Goal: Task Accomplishment & Management: Use online tool/utility

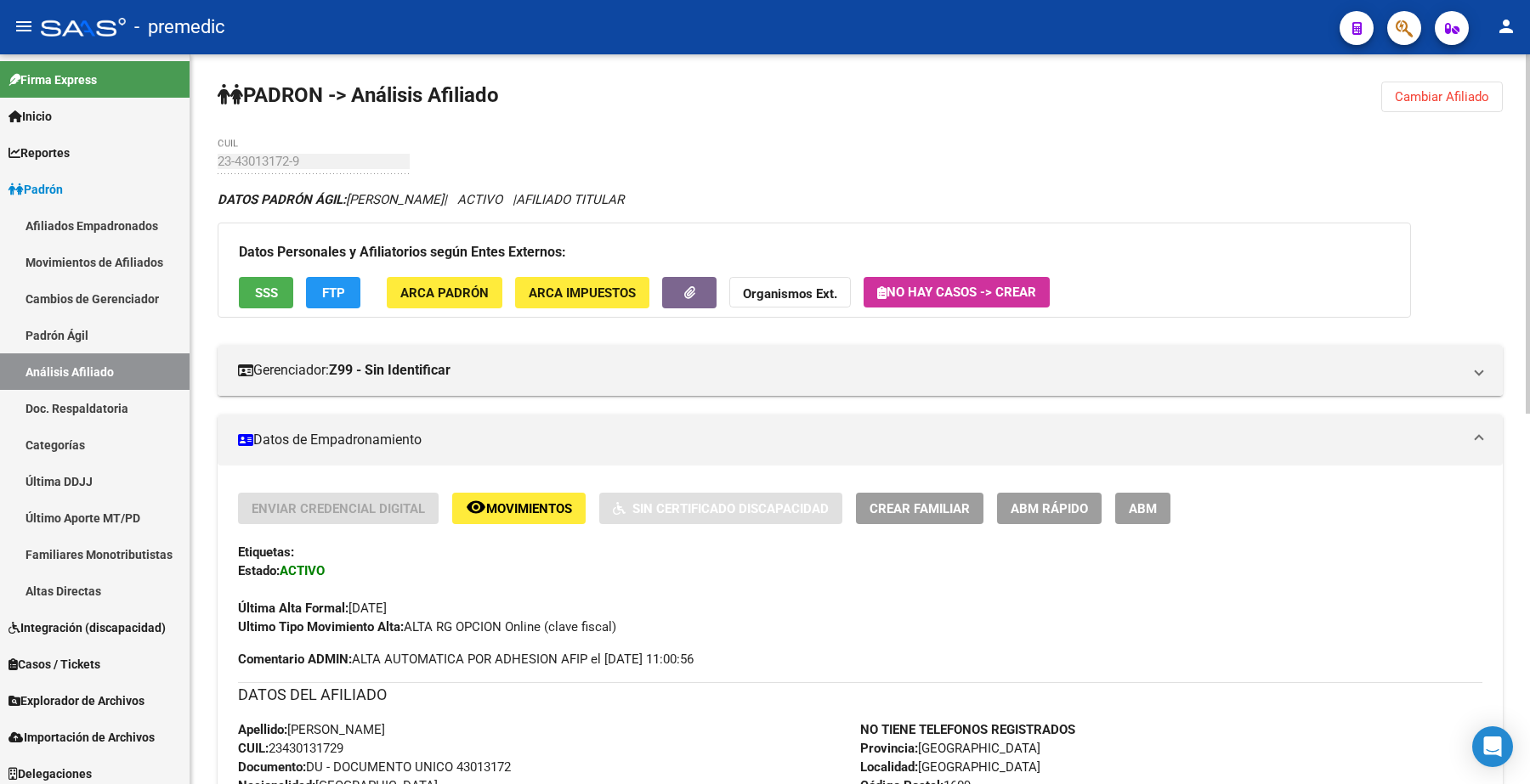
click at [762, 89] on span "Cambiar Afiliado" at bounding box center [1442, 97] width 94 height 16
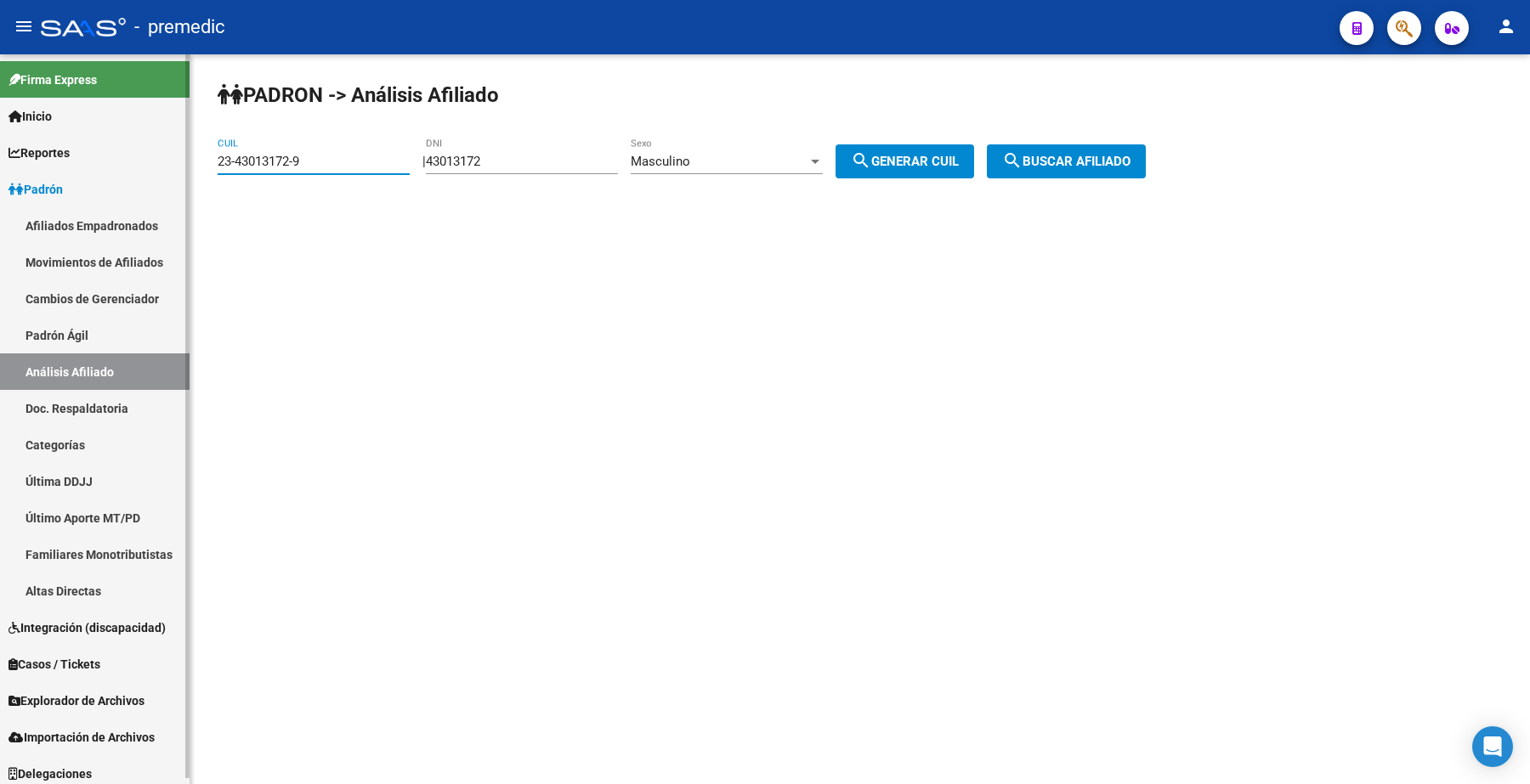
drag, startPoint x: 358, startPoint y: 159, endPoint x: 144, endPoint y: 159, distance: 214.0
click at [144, 159] on mat-sidenav-container "Firma Express Inicio Calendario SSS Instructivos Contacto OS Reportes Padrón Tr…" at bounding box center [765, 419] width 1530 height 730
paste input "0-34307719-0"
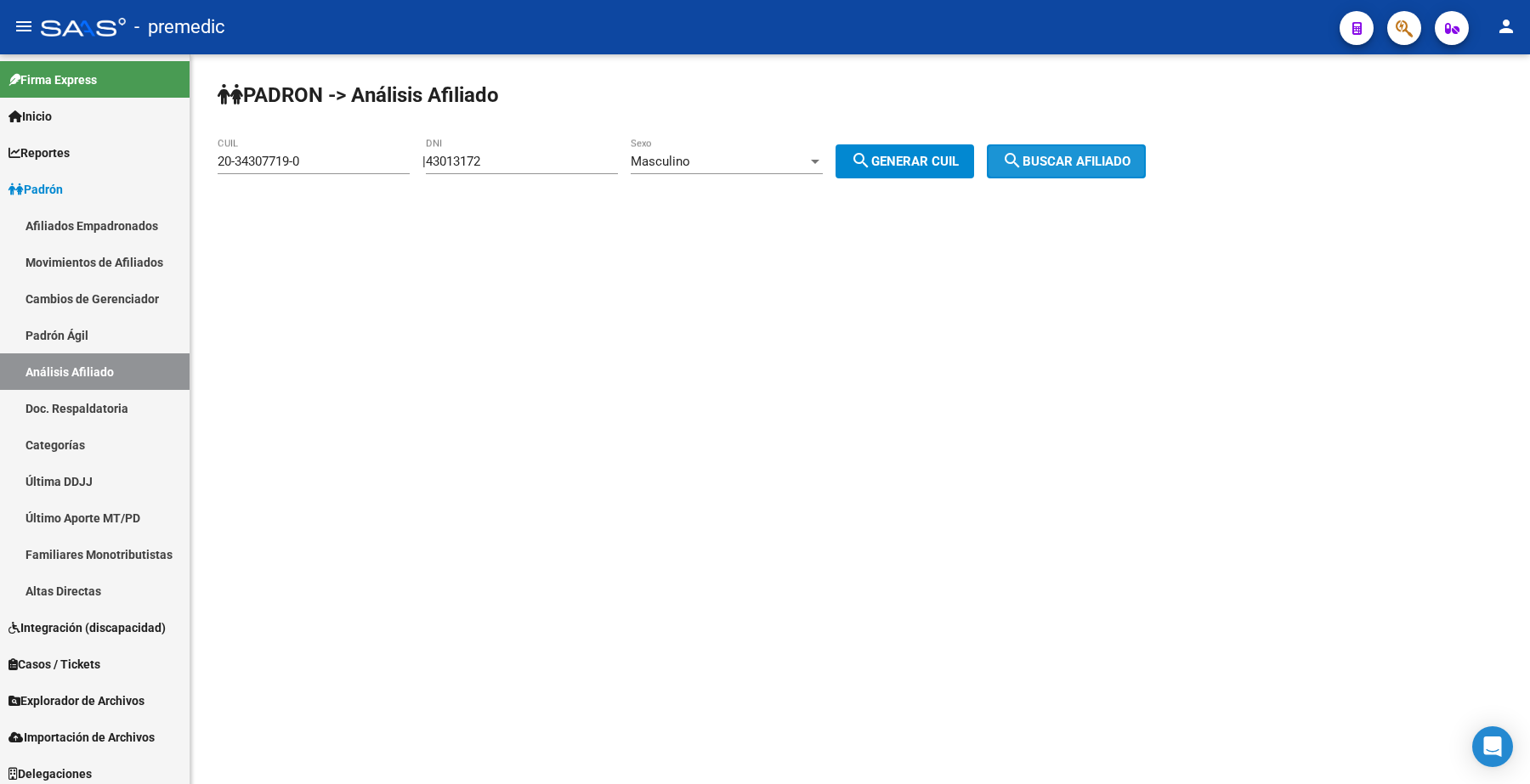
click at [762, 168] on span "search Buscar afiliado" at bounding box center [1066, 161] width 129 height 16
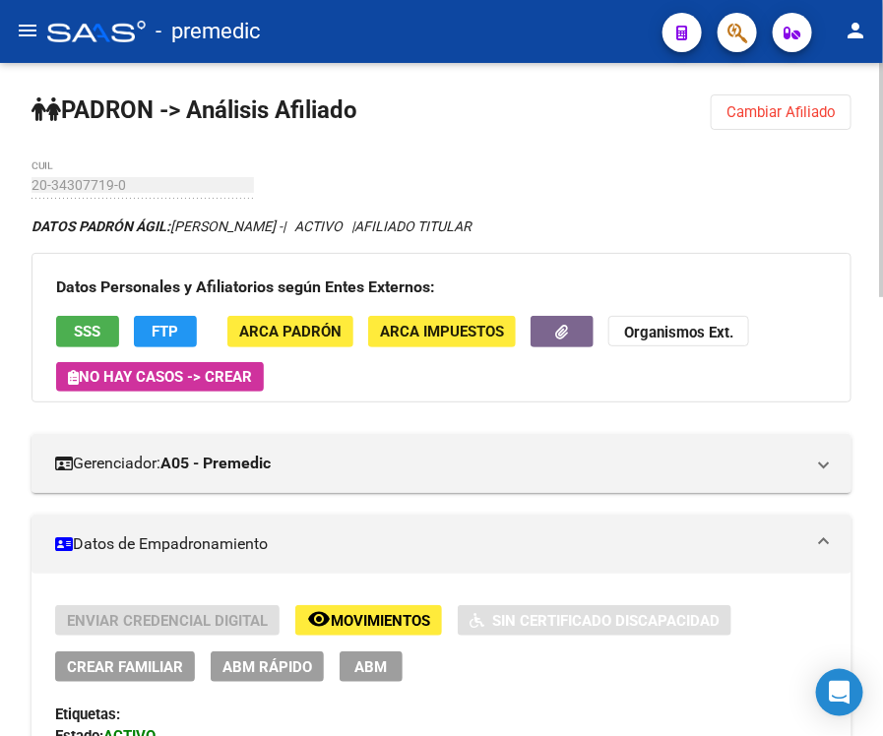
click at [772, 103] on span "Cambiar Afiliado" at bounding box center [780, 112] width 109 height 18
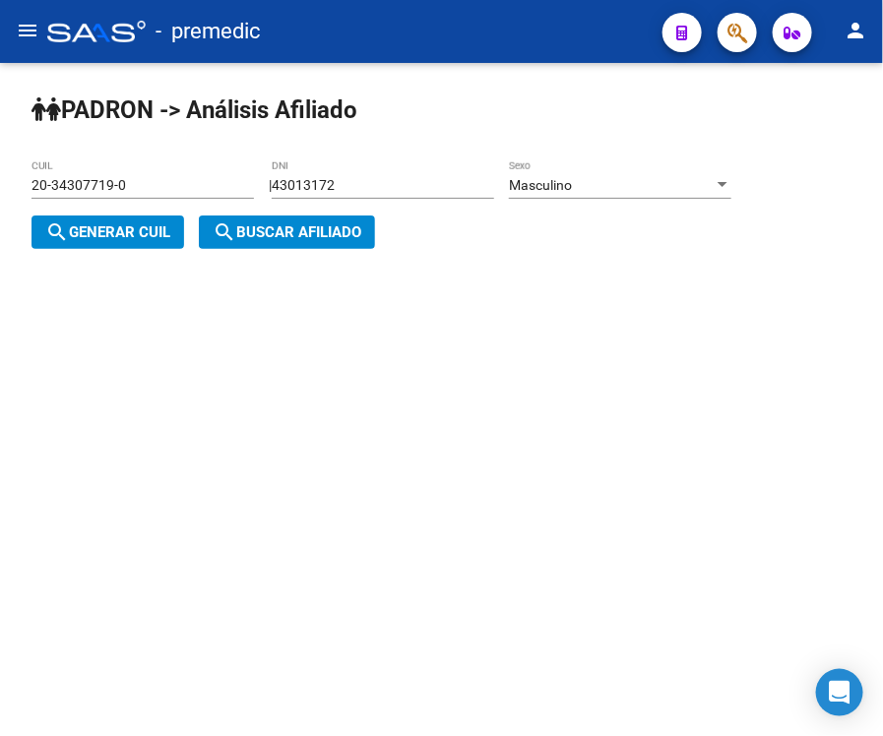
drag, startPoint x: 155, startPoint y: 187, endPoint x: -51, endPoint y: 168, distance: 207.5
click at [0, 168] on html "menu - premedic person Firma Express Inicio Calendario SSS Instructivos Contact…" at bounding box center [441, 368] width 883 height 736
paste input "0873661"
type input "20-30873661-0"
click at [326, 229] on span "search Buscar afiliado" at bounding box center [287, 232] width 149 height 18
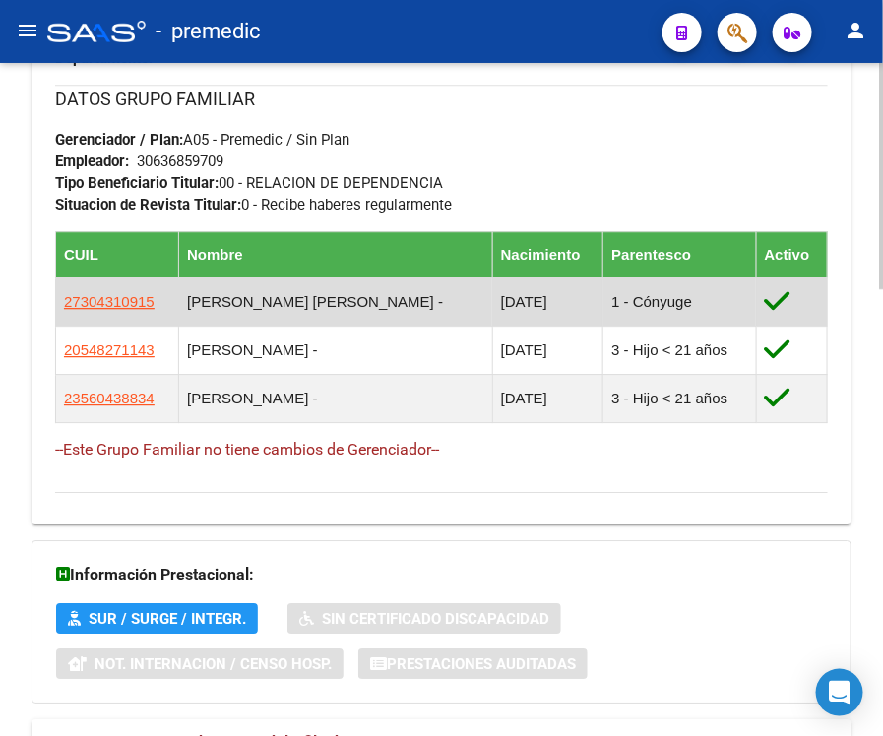
scroll to position [1334, 0]
